Goal: Ask a question: Seek information or help from site administrators or community

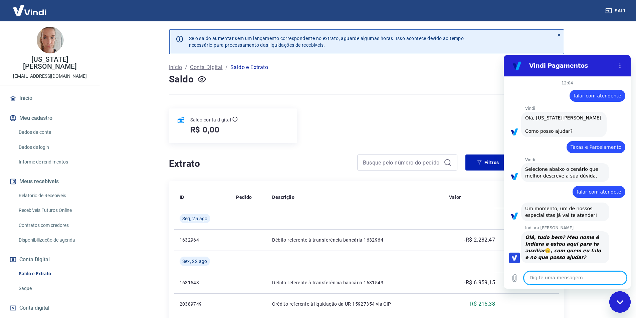
scroll to position [197, 0]
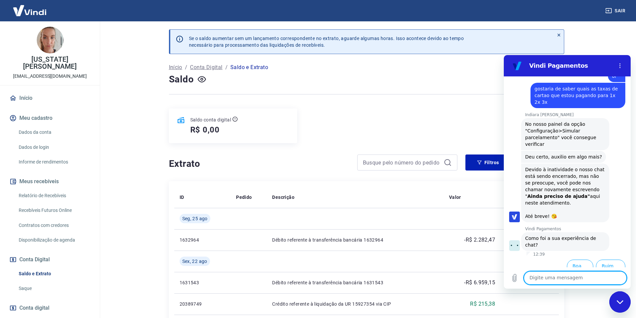
click at [565, 280] on textarea at bounding box center [575, 277] width 103 height 13
type textarea "oi"
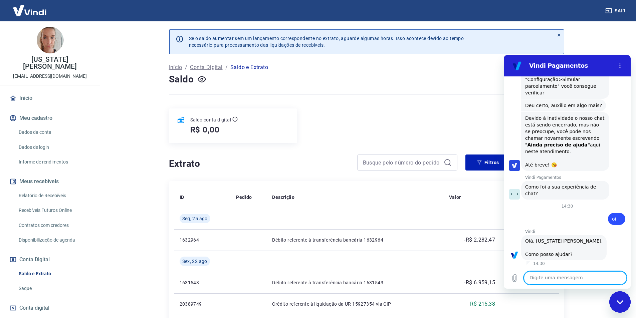
scroll to position [381, 0]
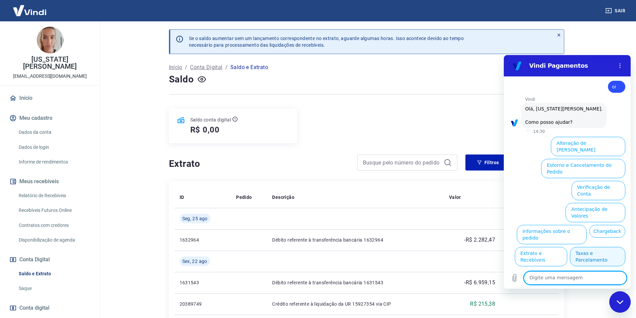
click at [600, 247] on button "Taxas e Parcelamento" at bounding box center [597, 256] width 55 height 19
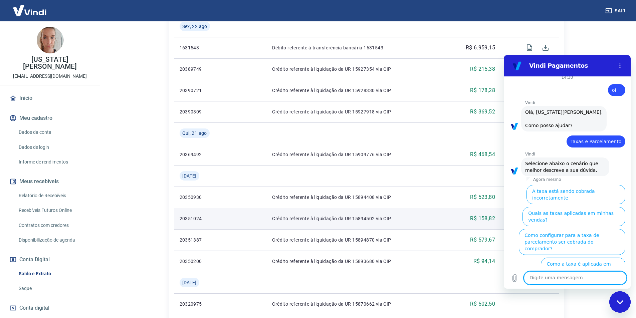
scroll to position [334, 0]
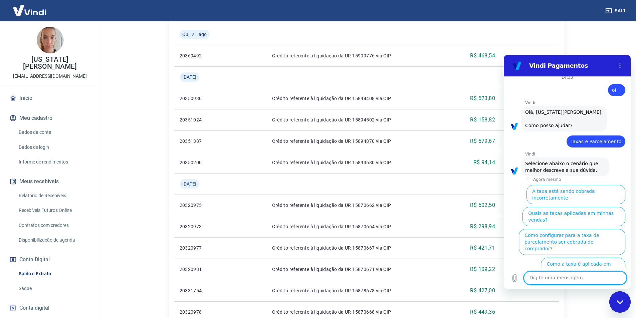
click at [43, 91] on link "Início" at bounding box center [50, 98] width 84 height 15
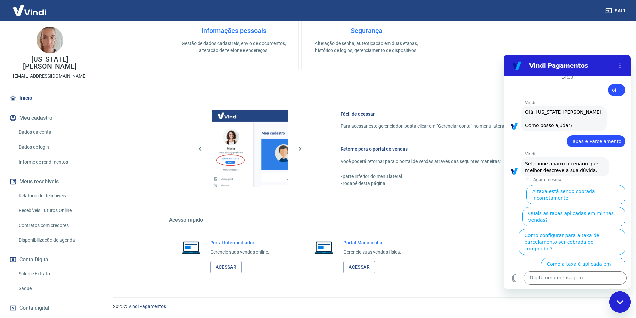
scroll to position [202, 0]
click at [565, 277] on textarea at bounding box center [575, 277] width 103 height 13
type textarea "falar com atendente"
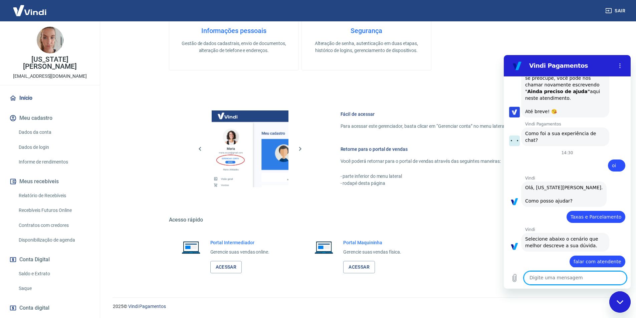
scroll to position [304, 0]
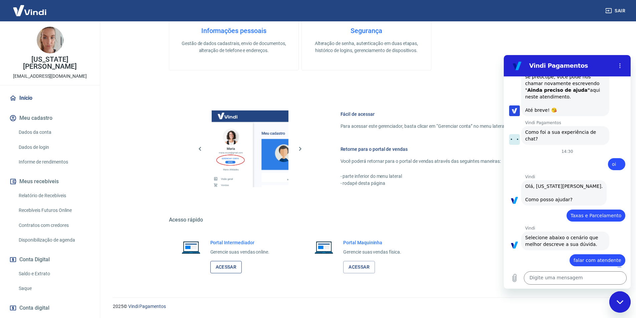
click at [216, 271] on link "Acessar" at bounding box center [226, 267] width 32 height 12
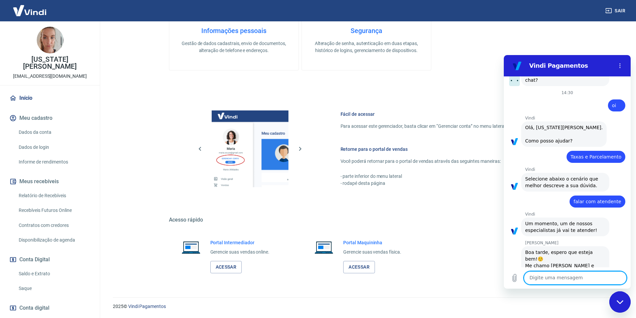
scroll to position [388, 0]
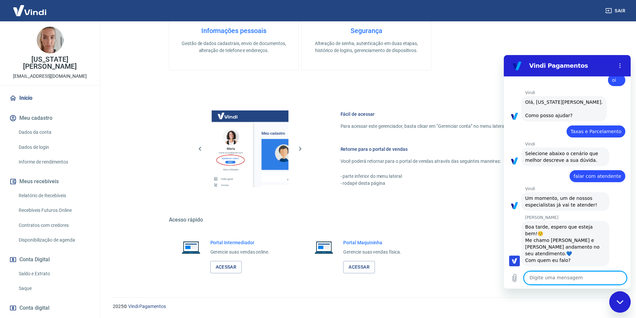
click at [559, 276] on textarea at bounding box center [575, 277] width 103 height 13
type textarea "[PERSON_NAME]"
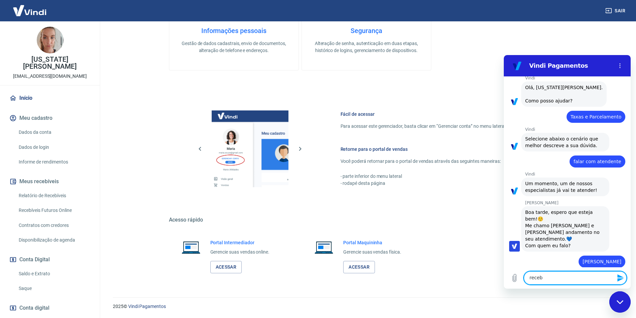
scroll to position [404, 0]
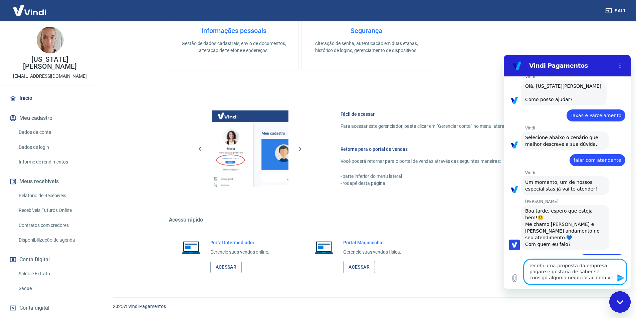
type textarea "recebi uma proposta da empresa pagare e gostaria de saber se consigo alguma neg…"
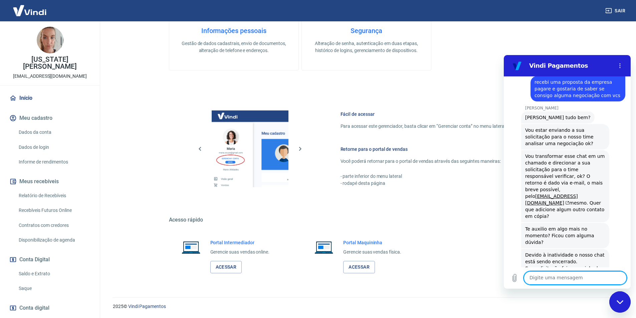
scroll to position [609, 0]
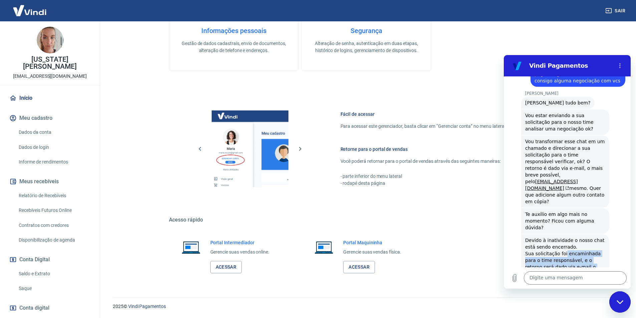
drag, startPoint x: 563, startPoint y: 235, endPoint x: 616, endPoint y: 245, distance: 54.7
click at [589, 256] on div "Devido à inatividade o nosso chat está sendo encerrado. Sua solicitação foi enc…" at bounding box center [565, 257] width 80 height 40
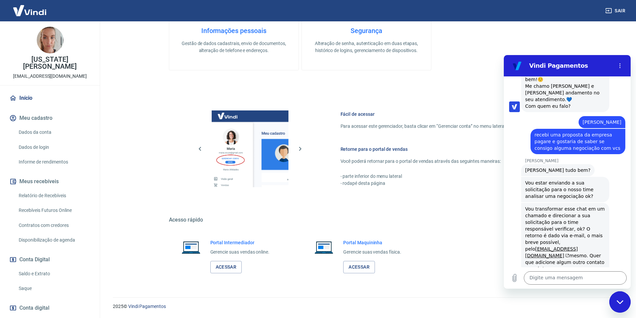
scroll to position [543, 0]
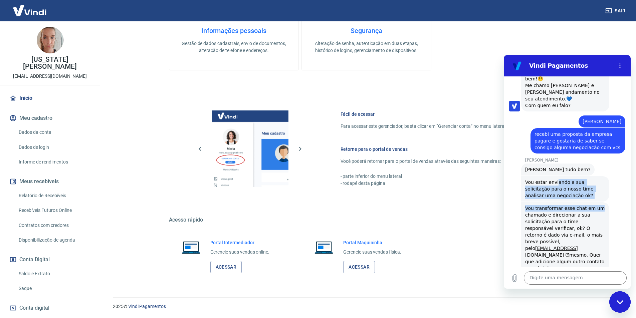
drag, startPoint x: 555, startPoint y: 174, endPoint x: 598, endPoint y: 197, distance: 48.9
click at [598, 197] on div "12:04 diz: falar com atendente Enviado · 12:04 [PERSON_NAME] diz: Olá, [US_STAT…" at bounding box center [567, 171] width 127 height 191
click at [558, 277] on textarea at bounding box center [575, 277] width 103 height 13
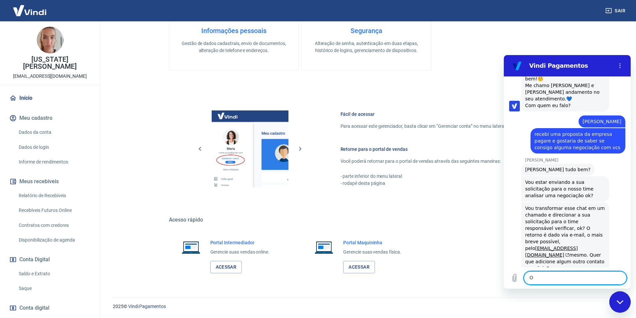
type textarea "OK"
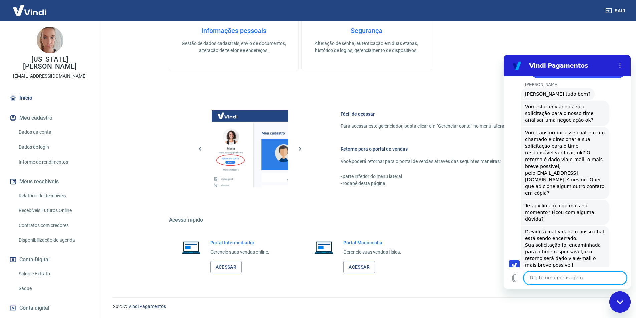
scroll to position [625, 0]
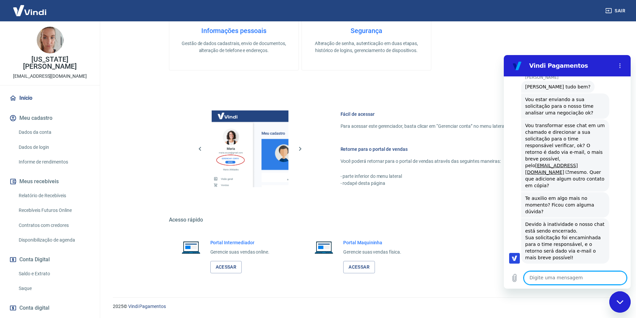
click at [31, 111] on button "Meu cadastro" at bounding box center [50, 118] width 84 height 15
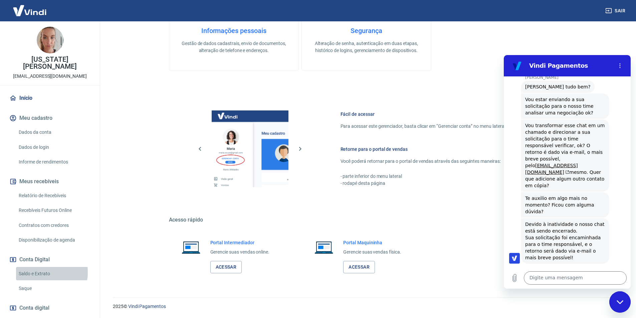
click at [40, 267] on link "Saldo e Extrato" at bounding box center [54, 274] width 76 height 14
